Goal: Task Accomplishment & Management: Use online tool/utility

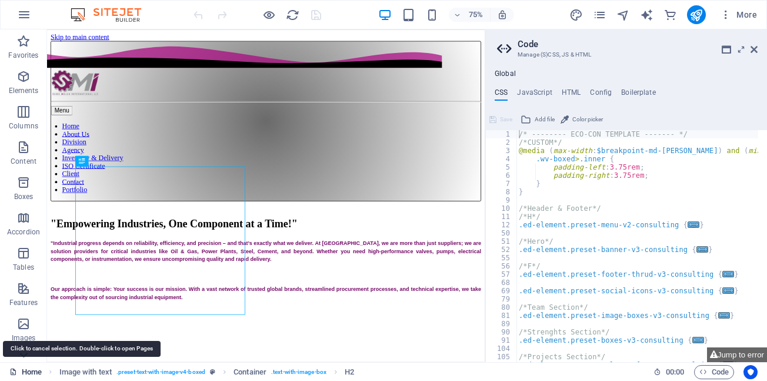
click at [26, 371] on link "Home" at bounding box center [25, 372] width 32 height 14
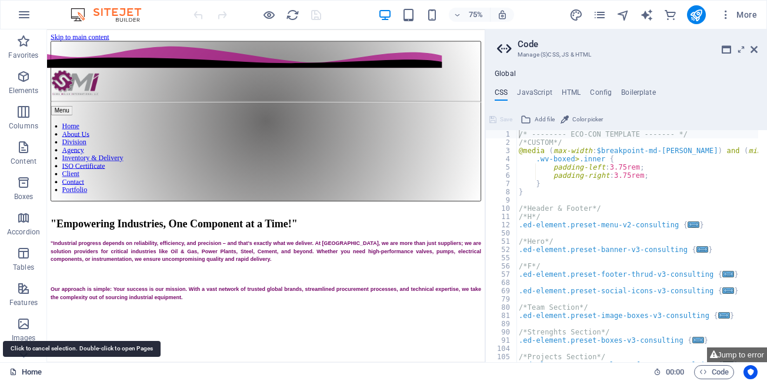
click at [26, 371] on link "Home" at bounding box center [25, 372] width 32 height 14
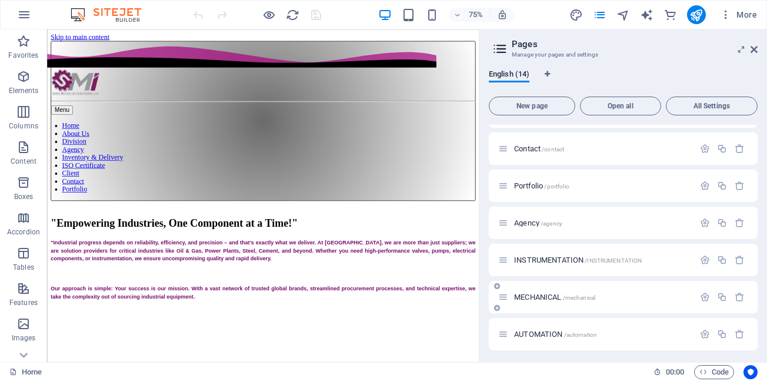
scroll to position [235, 0]
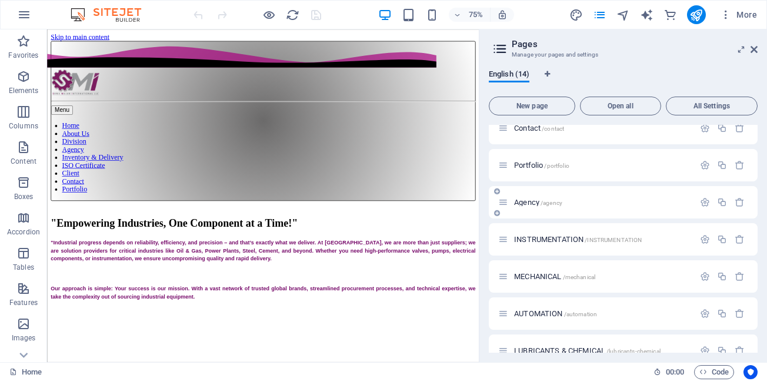
click at [536, 206] on div "Agency /agency" at bounding box center [596, 202] width 196 height 14
click at [529, 204] on span "Agency /agency" at bounding box center [538, 202] width 48 height 9
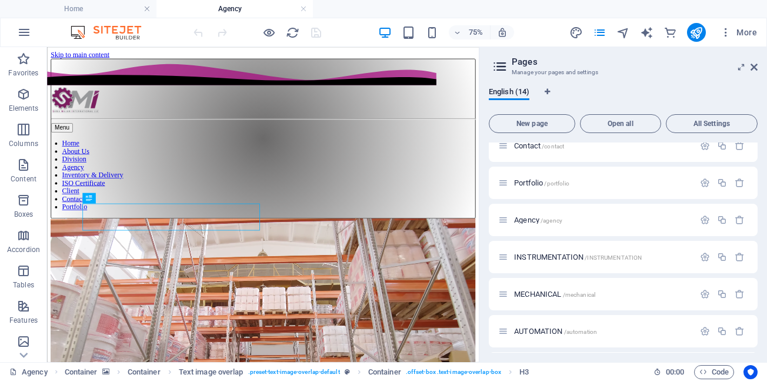
scroll to position [0, 0]
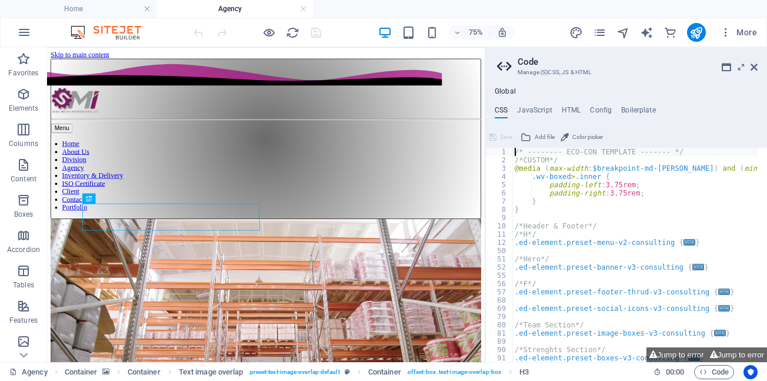
click at [756, 69] on icon at bounding box center [754, 66] width 7 height 9
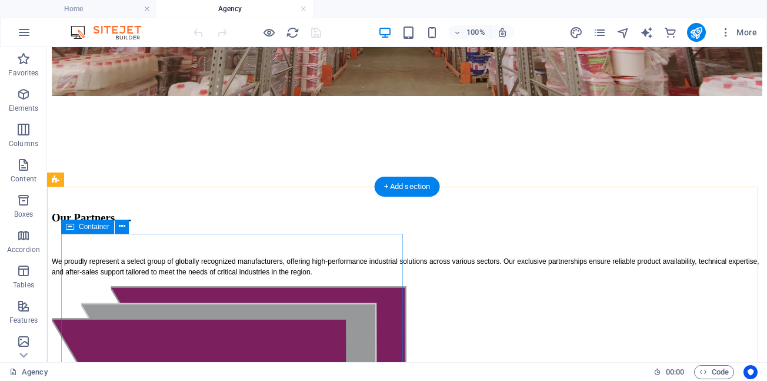
scroll to position [647, 0]
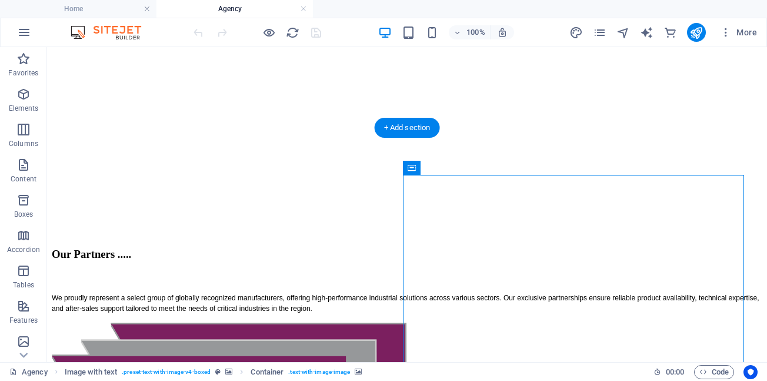
select select "px"
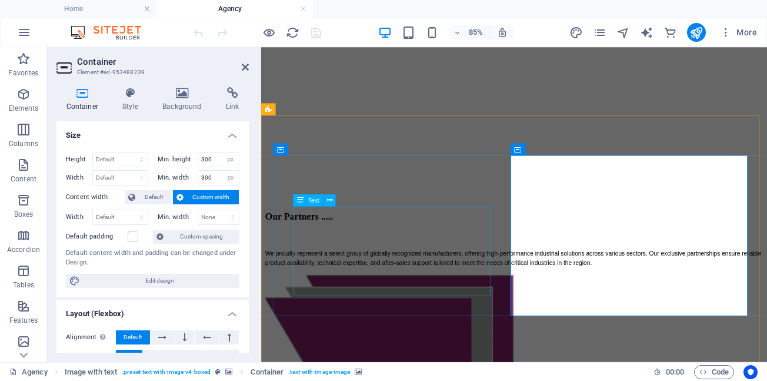
scroll to position [631, 0]
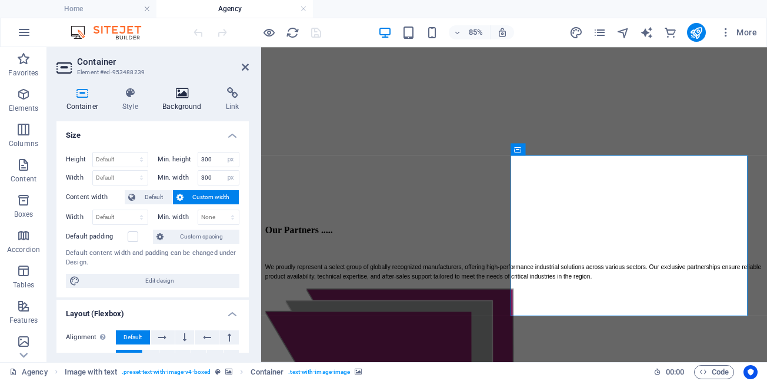
click at [182, 96] on icon at bounding box center [182, 93] width 59 height 12
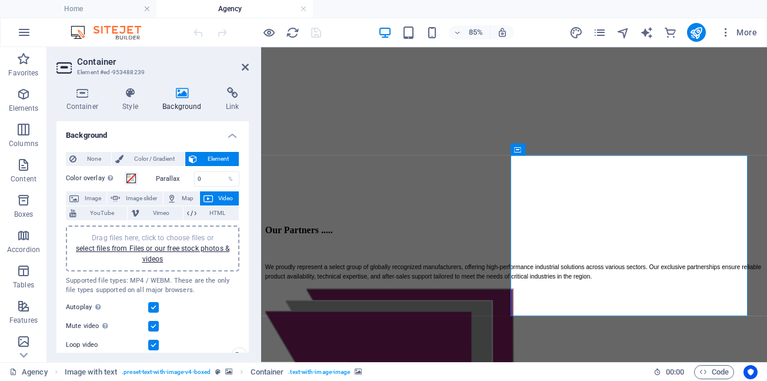
click at [224, 200] on span "Video" at bounding box center [225, 198] width 19 height 14
click at [699, 36] on icon "publish" at bounding box center [696, 33] width 14 height 14
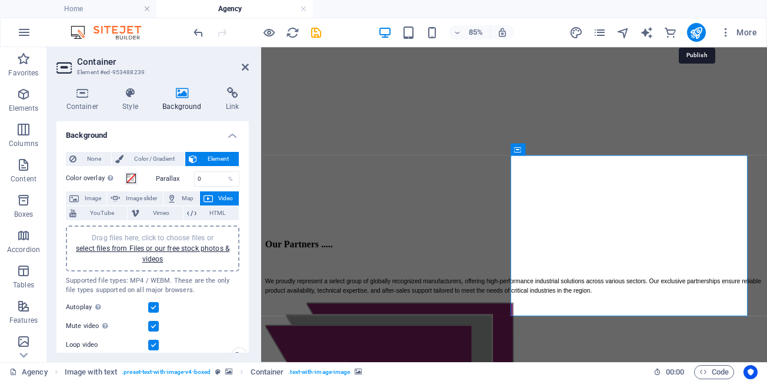
scroll to position [647, 0]
